Goal: Information Seeking & Learning: Learn about a topic

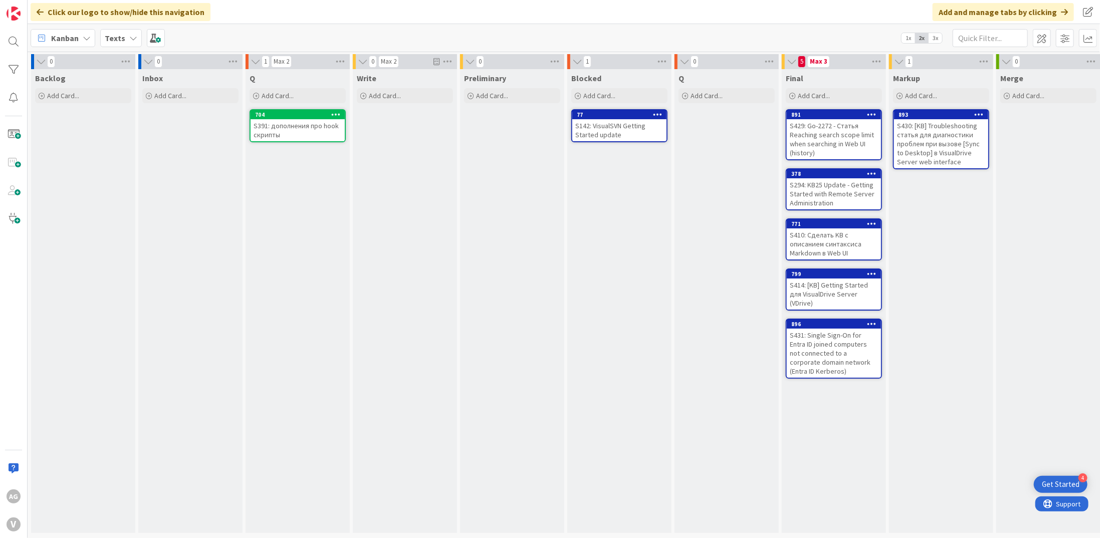
scroll to position [0, 64]
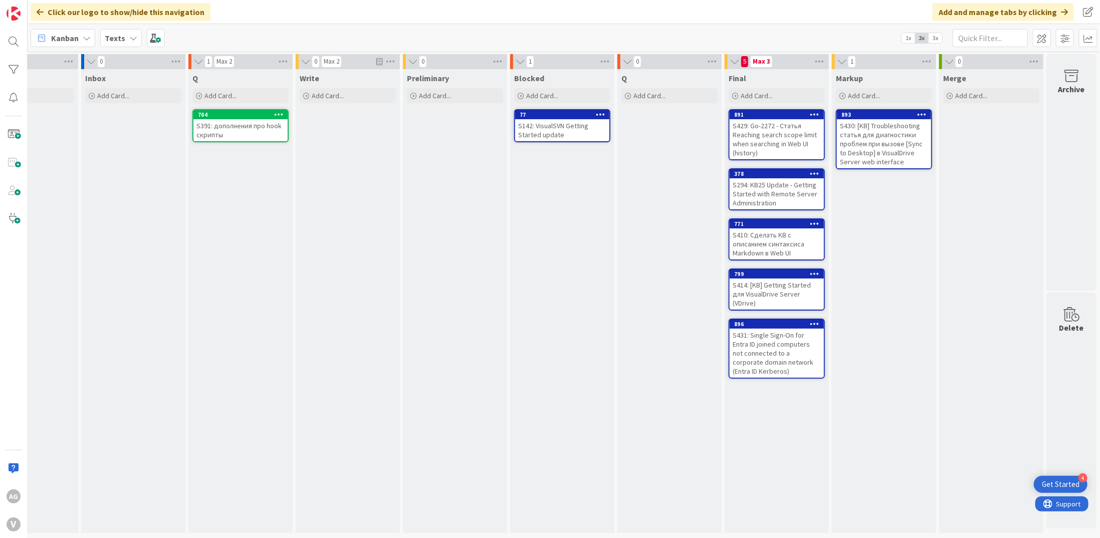
click at [780, 204] on div "S294: KB25 Update - Getting Started with Remote Server Administration" at bounding box center [777, 193] width 94 height 31
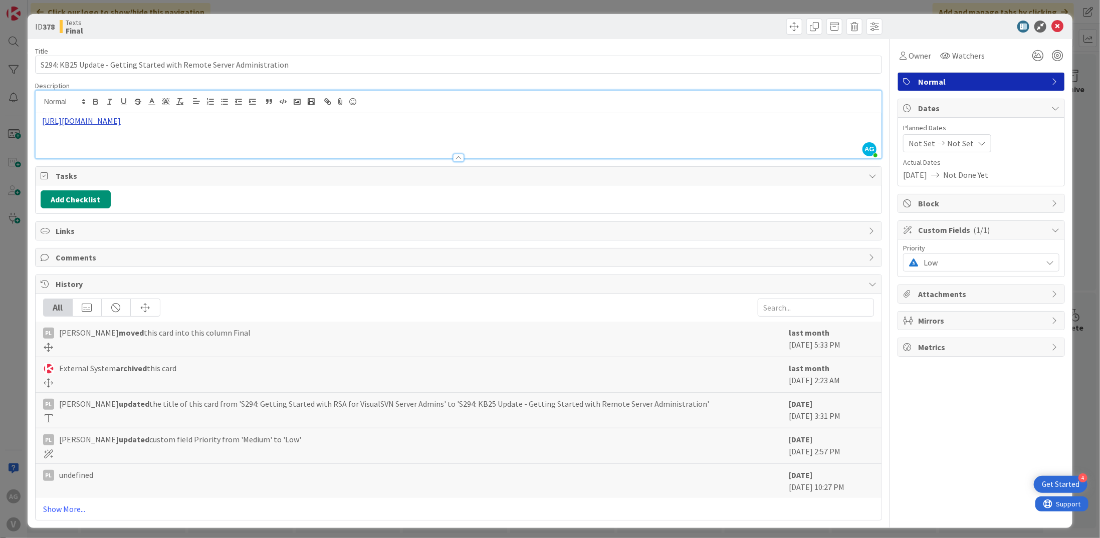
click at [340, 98] on div "AG [PERSON_NAME] just joined [URL][DOMAIN_NAME]" at bounding box center [459, 125] width 846 height 68
click at [193, 137] on link "[URL][DOMAIN_NAME]" at bounding box center [176, 140] width 69 height 13
click at [1056, 26] on icon at bounding box center [1058, 27] width 12 height 12
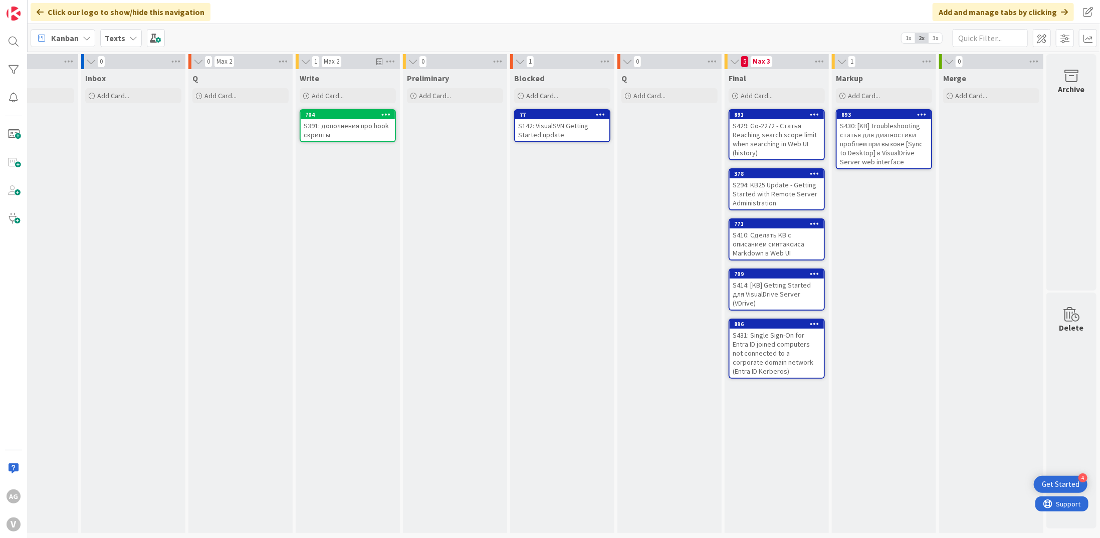
click at [353, 131] on div "S391: дополнения про hook скрипты" at bounding box center [348, 130] width 94 height 22
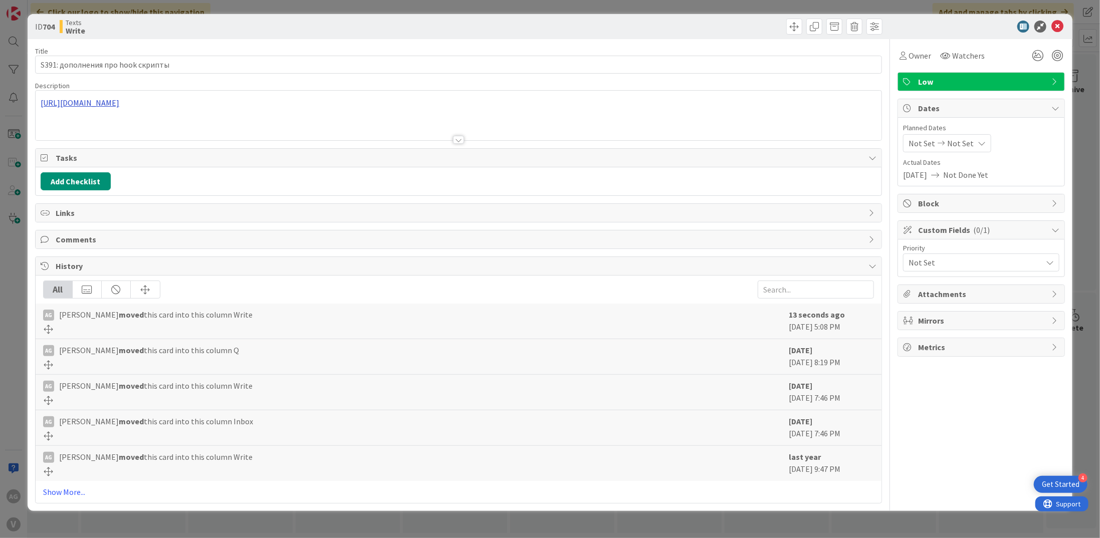
click at [344, 103] on div "[URL][DOMAIN_NAME]" at bounding box center [459, 116] width 846 height 50
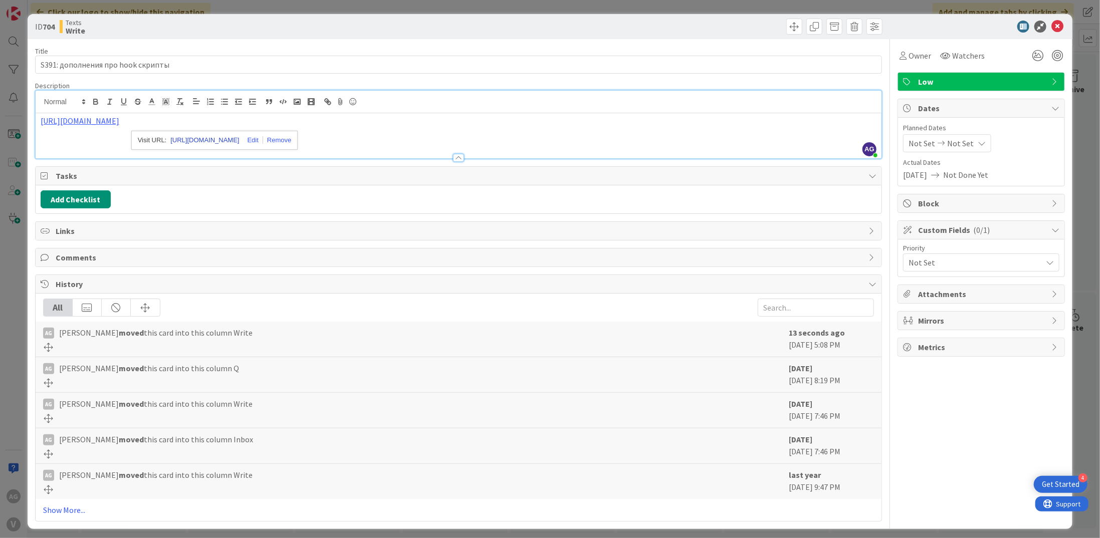
click at [213, 140] on link "[URL][DOMAIN_NAME]" at bounding box center [204, 140] width 69 height 13
click at [1052, 27] on icon at bounding box center [1058, 27] width 12 height 12
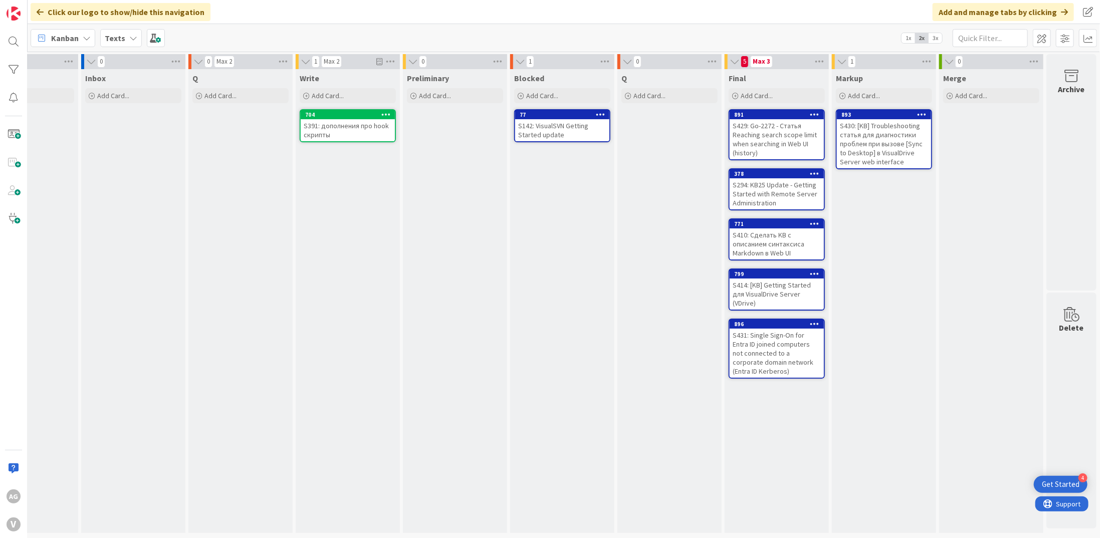
scroll to position [3, 64]
